Goal: Navigation & Orientation: Find specific page/section

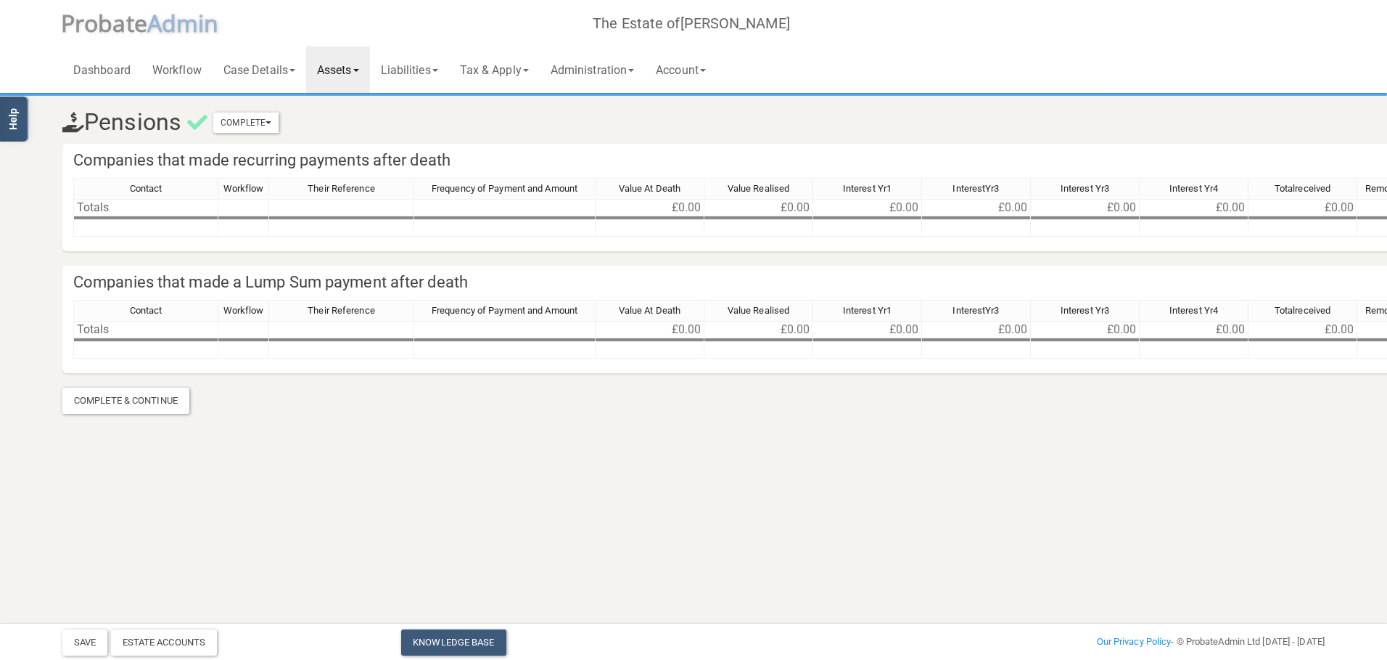
click at [328, 65] on link "Assets" at bounding box center [338, 69] width 64 height 46
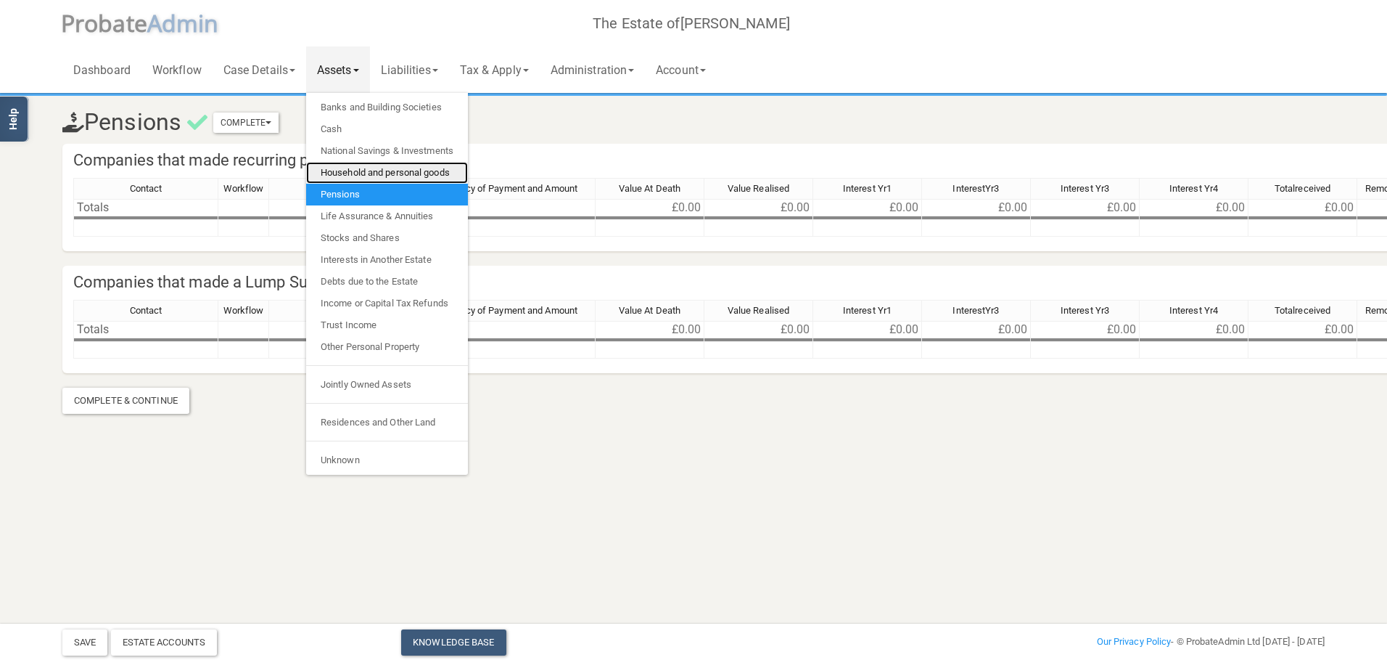
click at [377, 173] on link "Household and personal goods" at bounding box center [387, 173] width 162 height 22
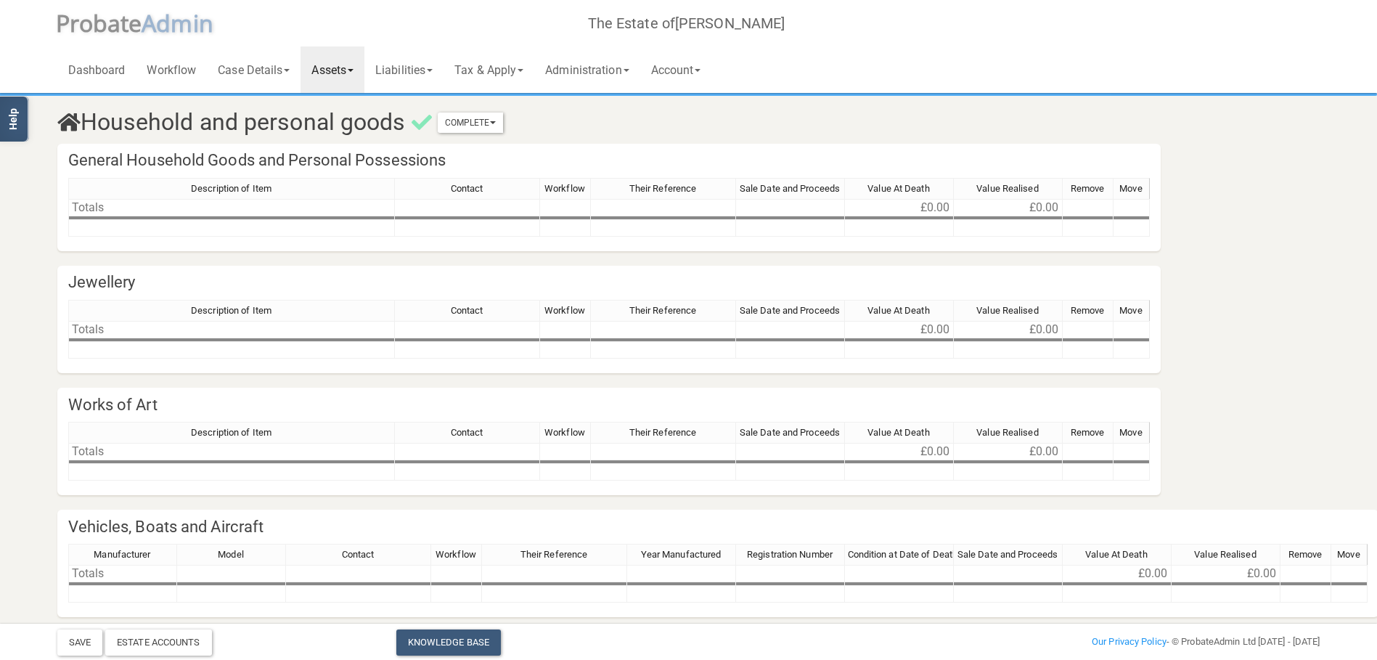
click at [355, 81] on link "Assets" at bounding box center [332, 69] width 64 height 46
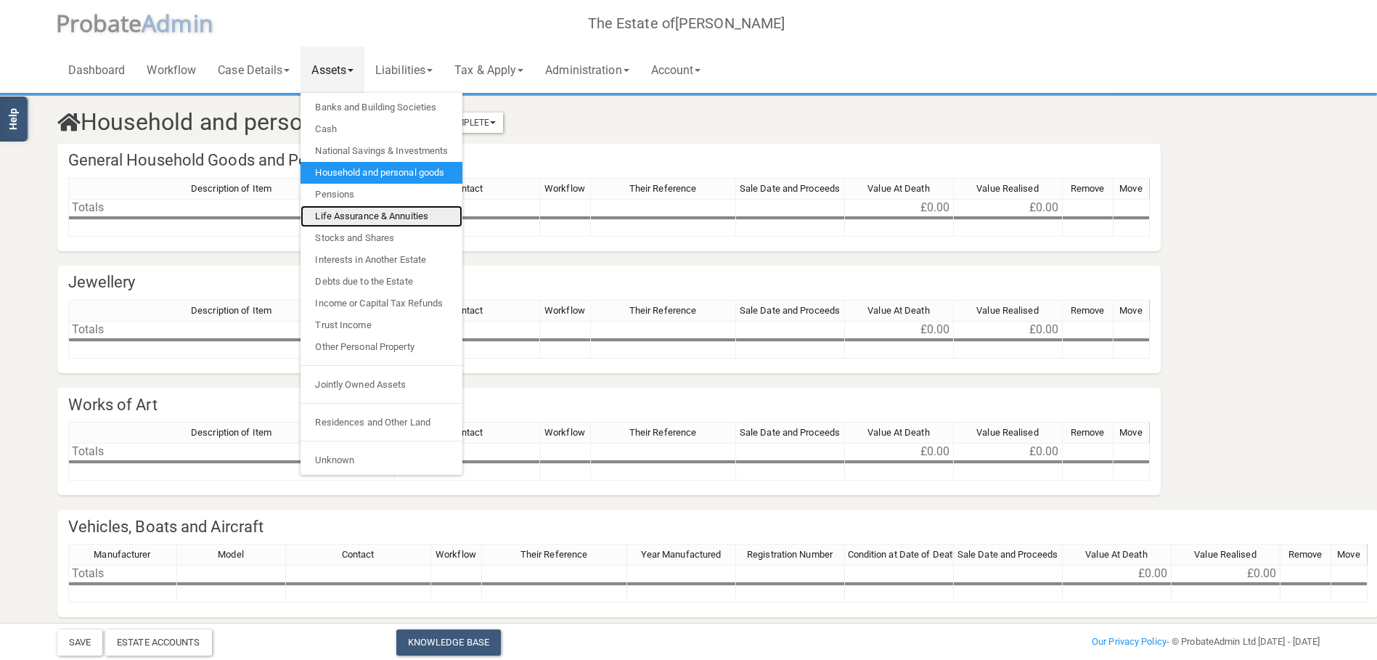
click at [416, 218] on link "Life Assurance & Annuities" at bounding box center [381, 216] width 162 height 22
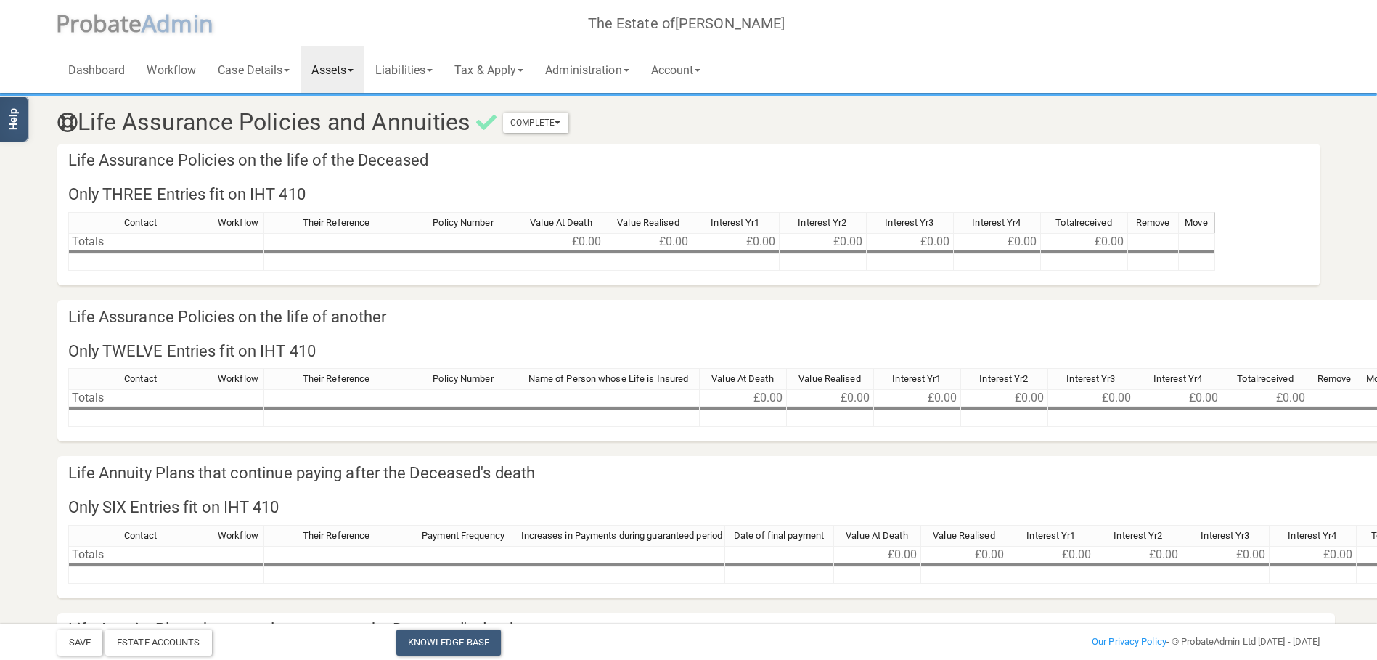
click at [346, 81] on link "Assets" at bounding box center [332, 69] width 64 height 46
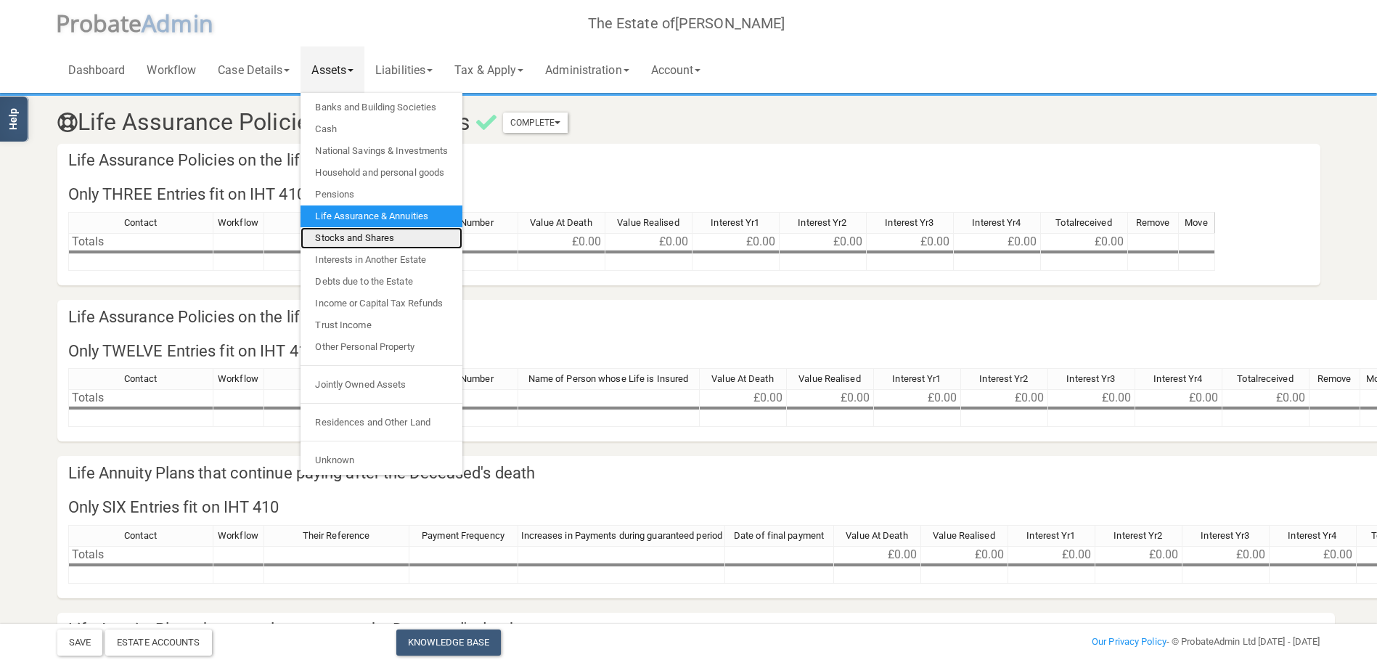
click at [376, 229] on link "Stocks and Shares" at bounding box center [381, 238] width 162 height 22
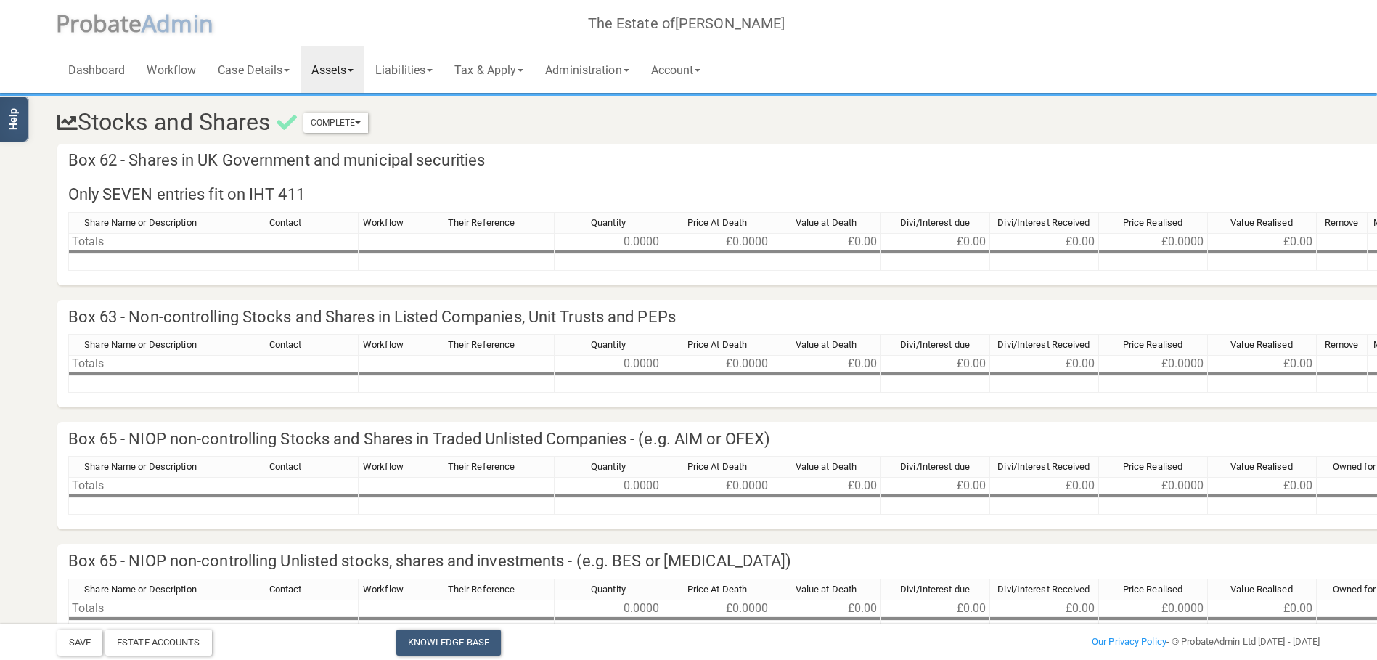
click at [341, 65] on link "Assets" at bounding box center [332, 69] width 64 height 46
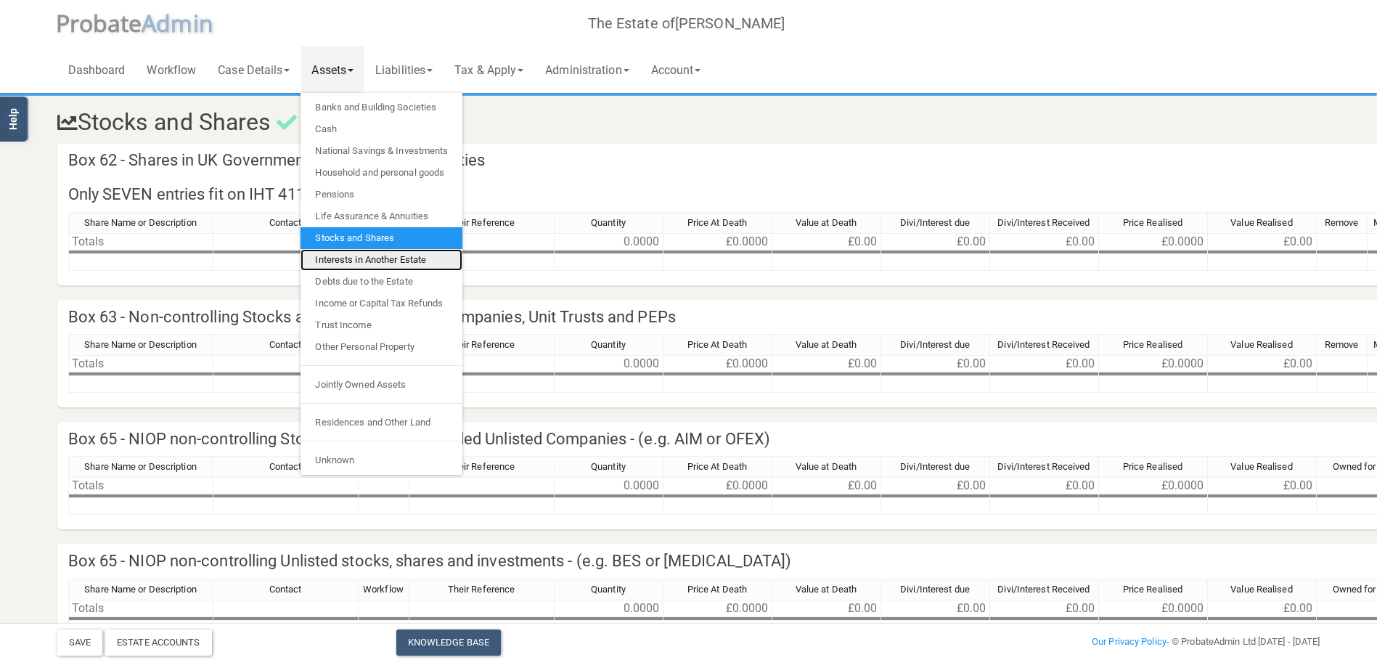
click at [377, 255] on link "Interests in Another Estate" at bounding box center [381, 260] width 162 height 22
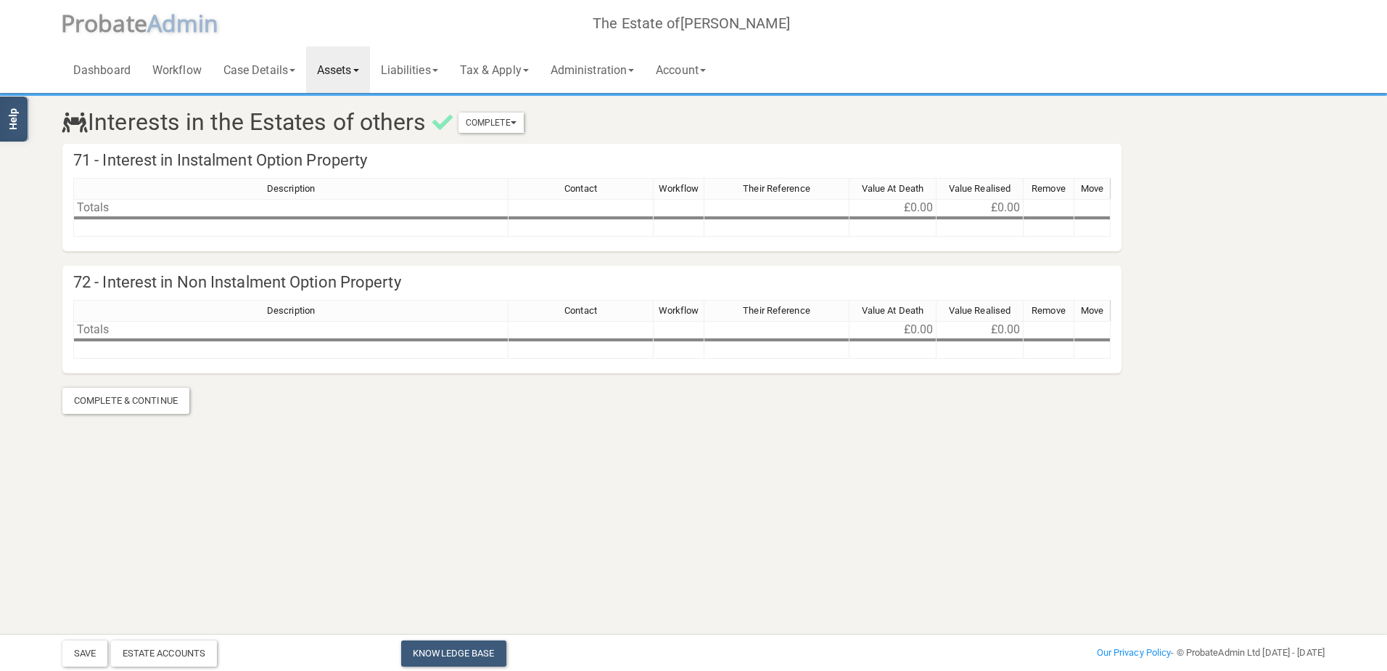
click at [348, 72] on link "Assets" at bounding box center [338, 69] width 64 height 46
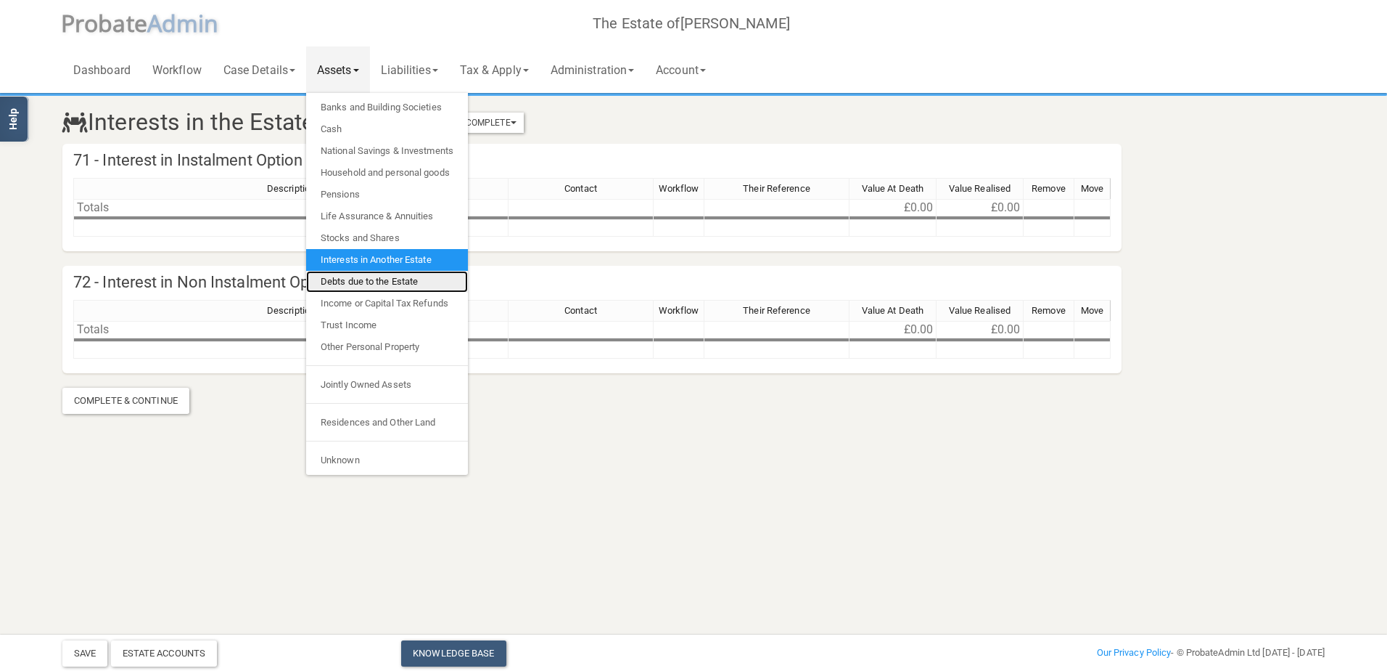
click at [391, 279] on link "Debts due to the Estate" at bounding box center [387, 282] width 162 height 22
